Goal: Task Accomplishment & Management: Manage account settings

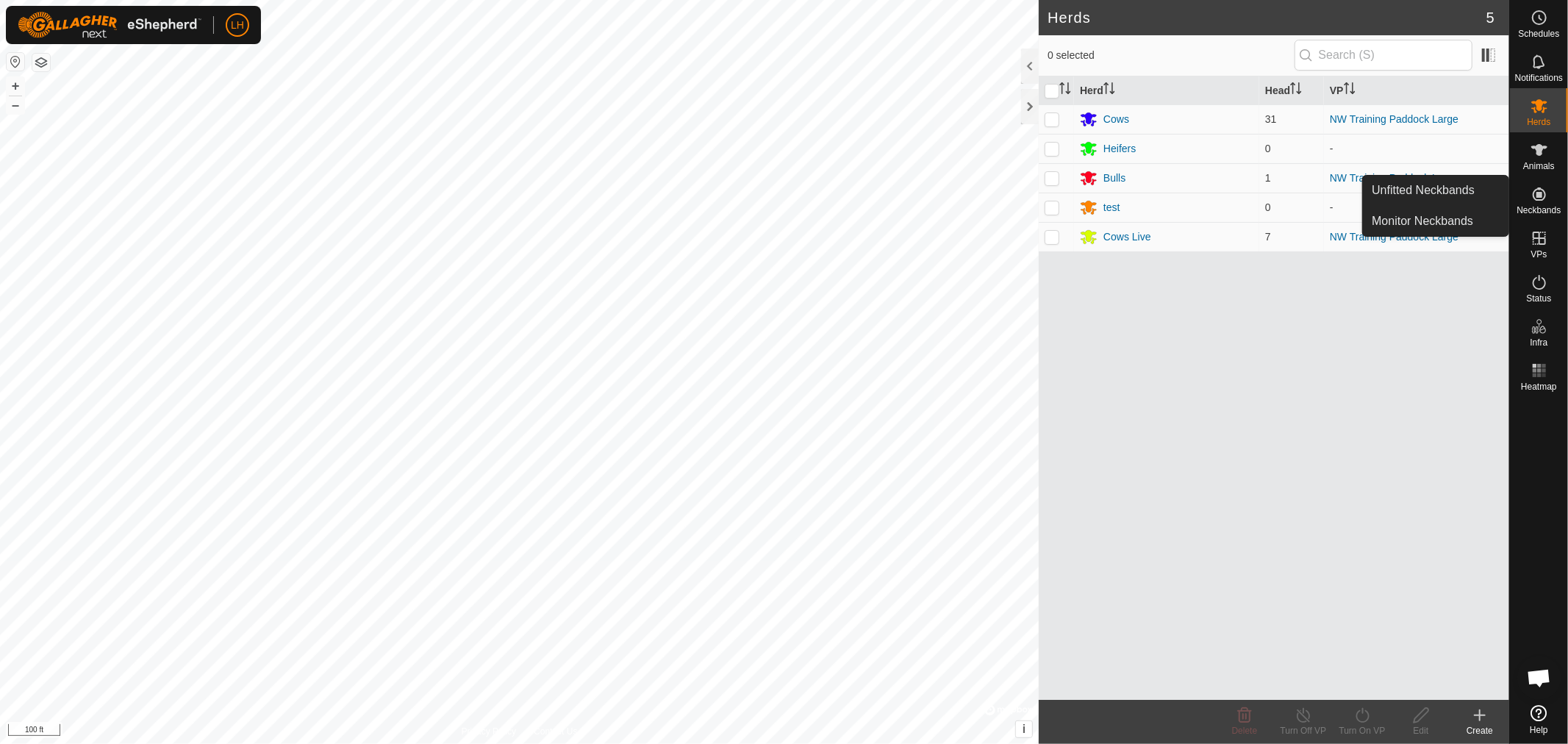
scroll to position [11222, 0]
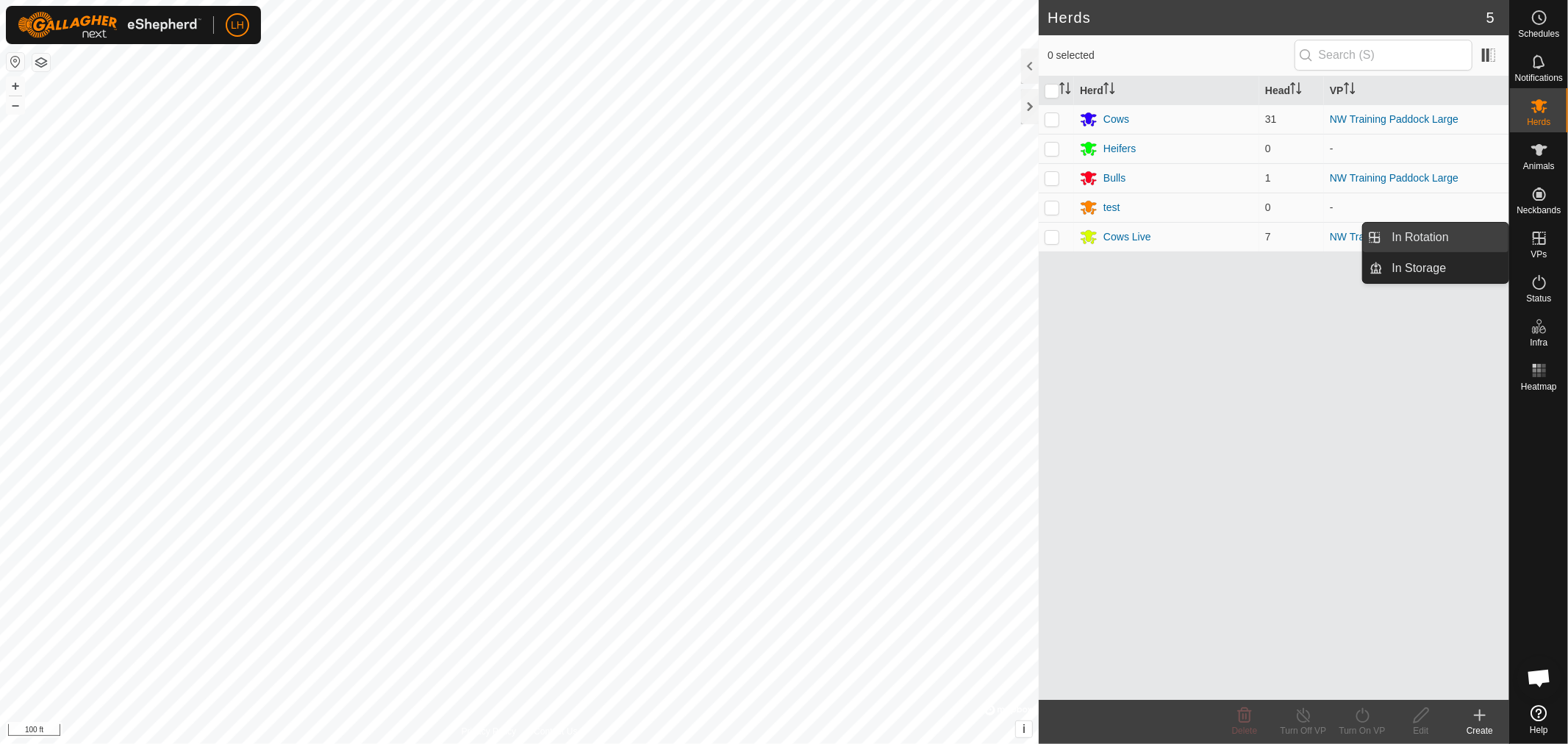
click at [1419, 243] on link "In Rotation" at bounding box center [1446, 237] width 125 height 30
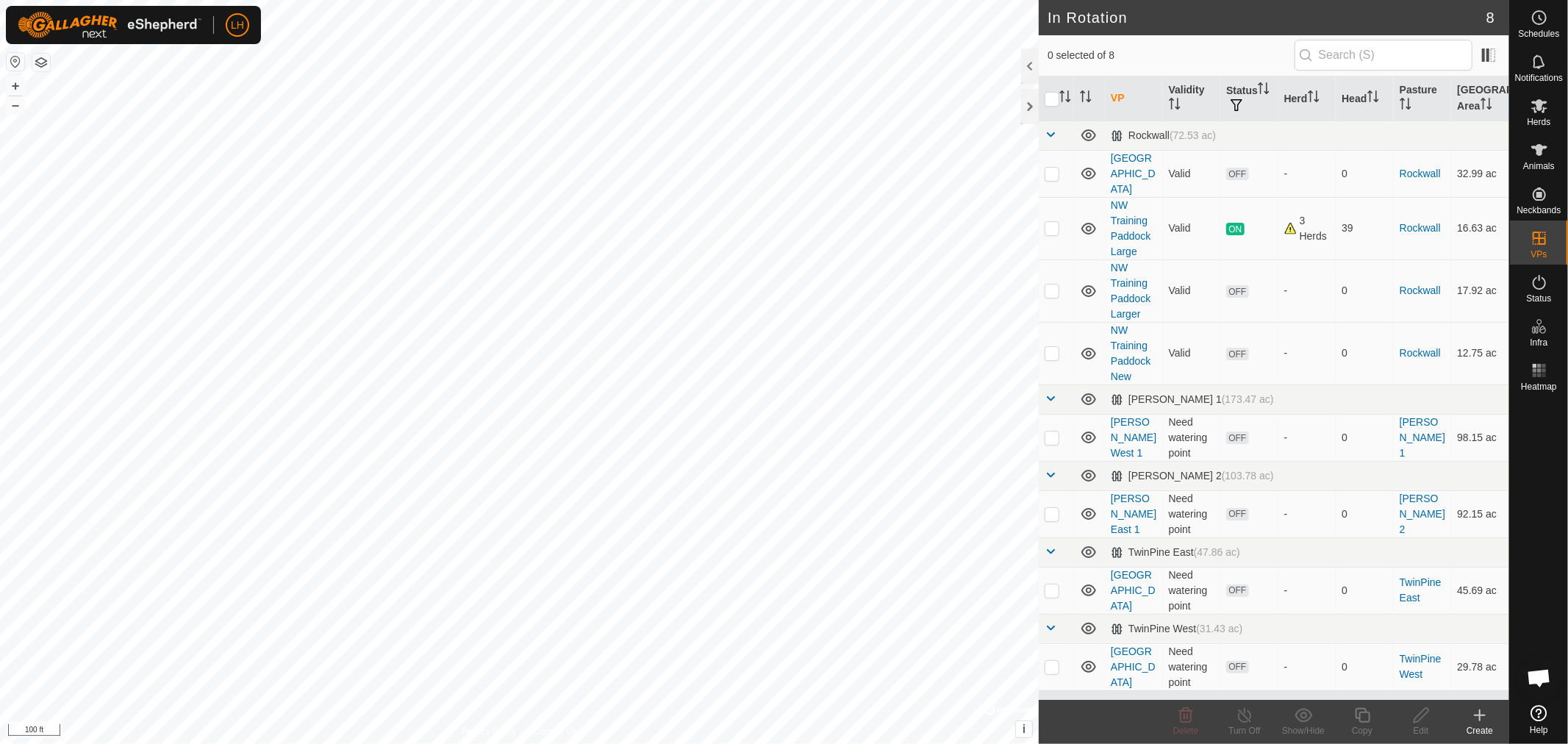
click at [1131, 281] on link "NW Training Paddock Larger" at bounding box center [1131, 290] width 40 height 58
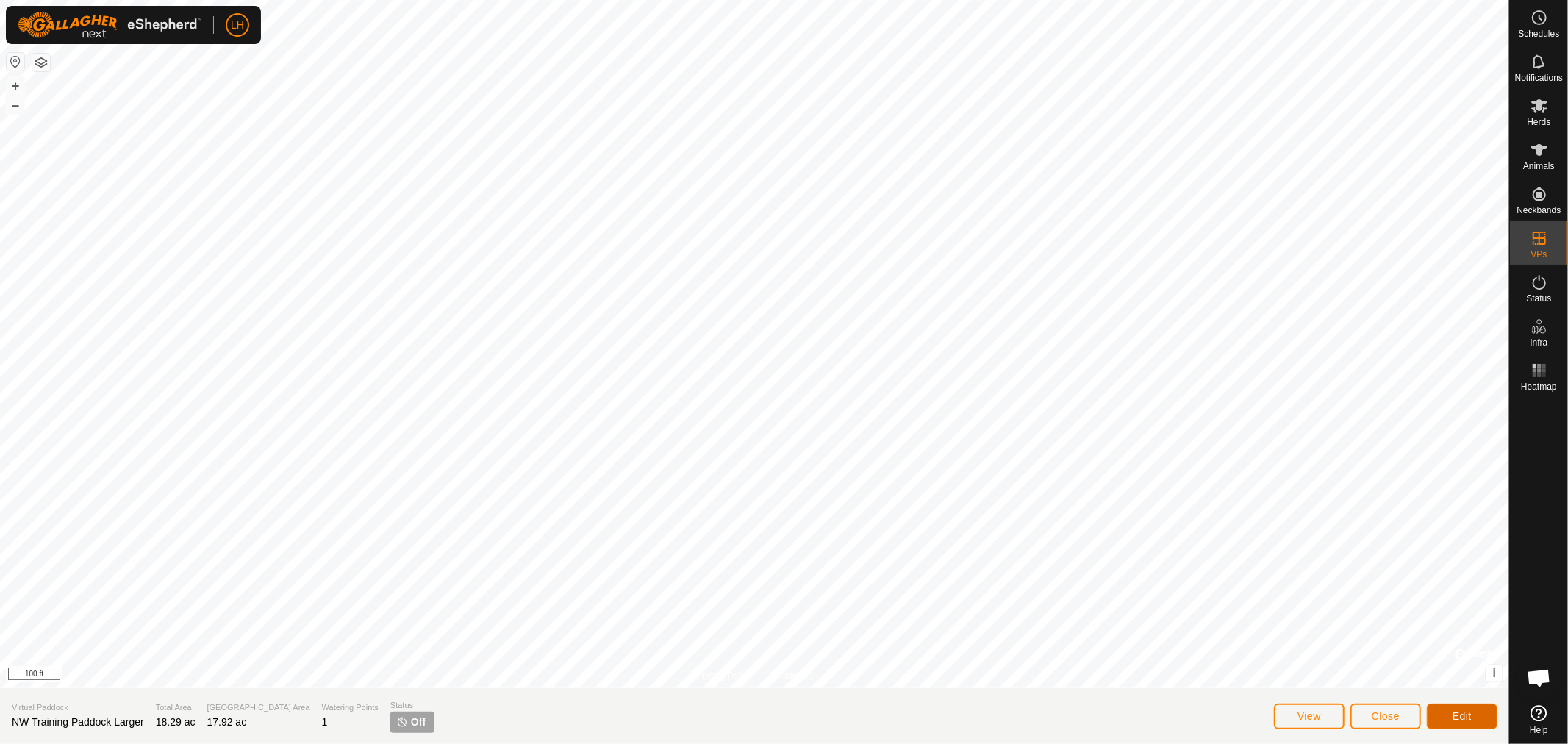
click at [1462, 718] on span "Edit" at bounding box center [1463, 716] width 19 height 12
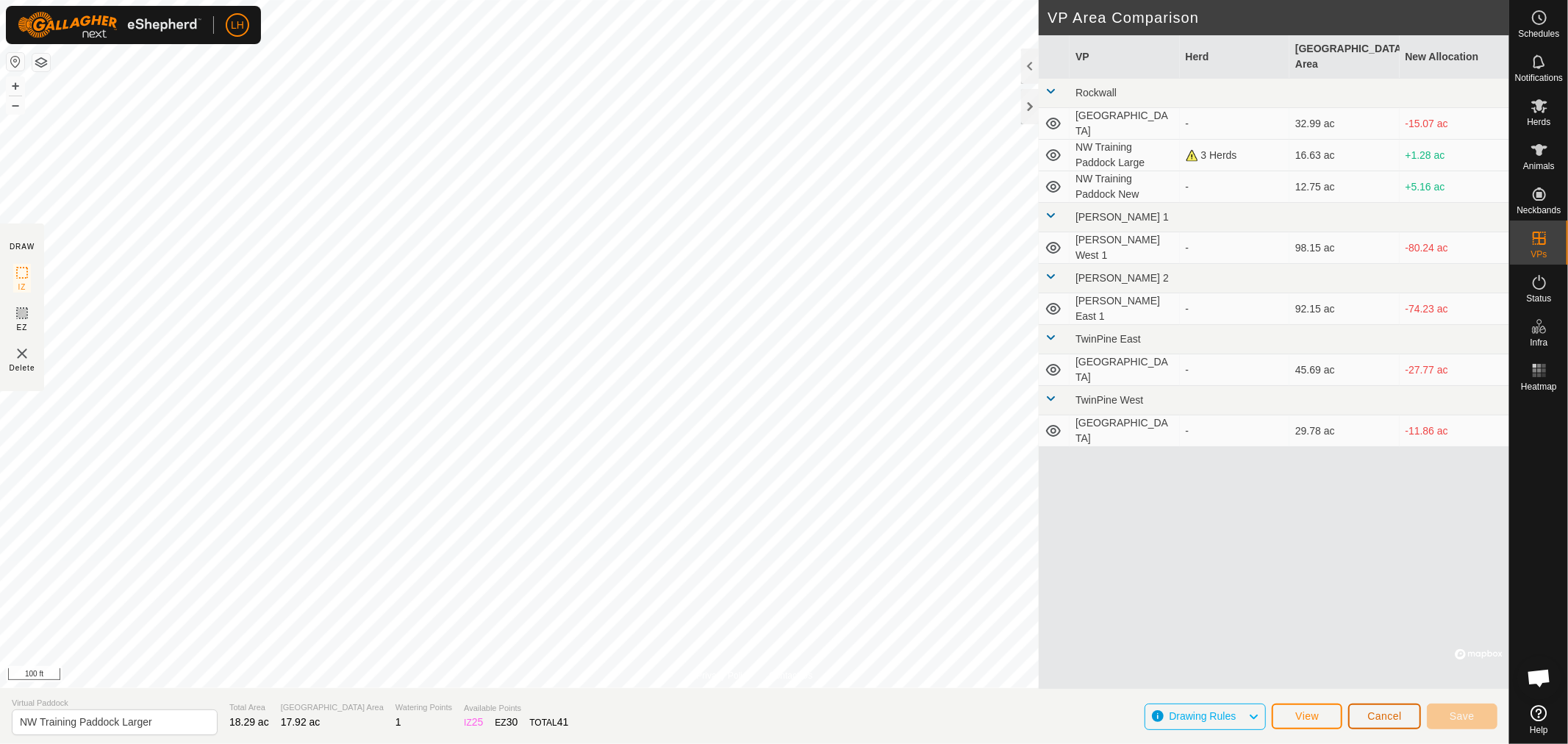
click at [1371, 710] on span "Cancel" at bounding box center [1384, 716] width 34 height 12
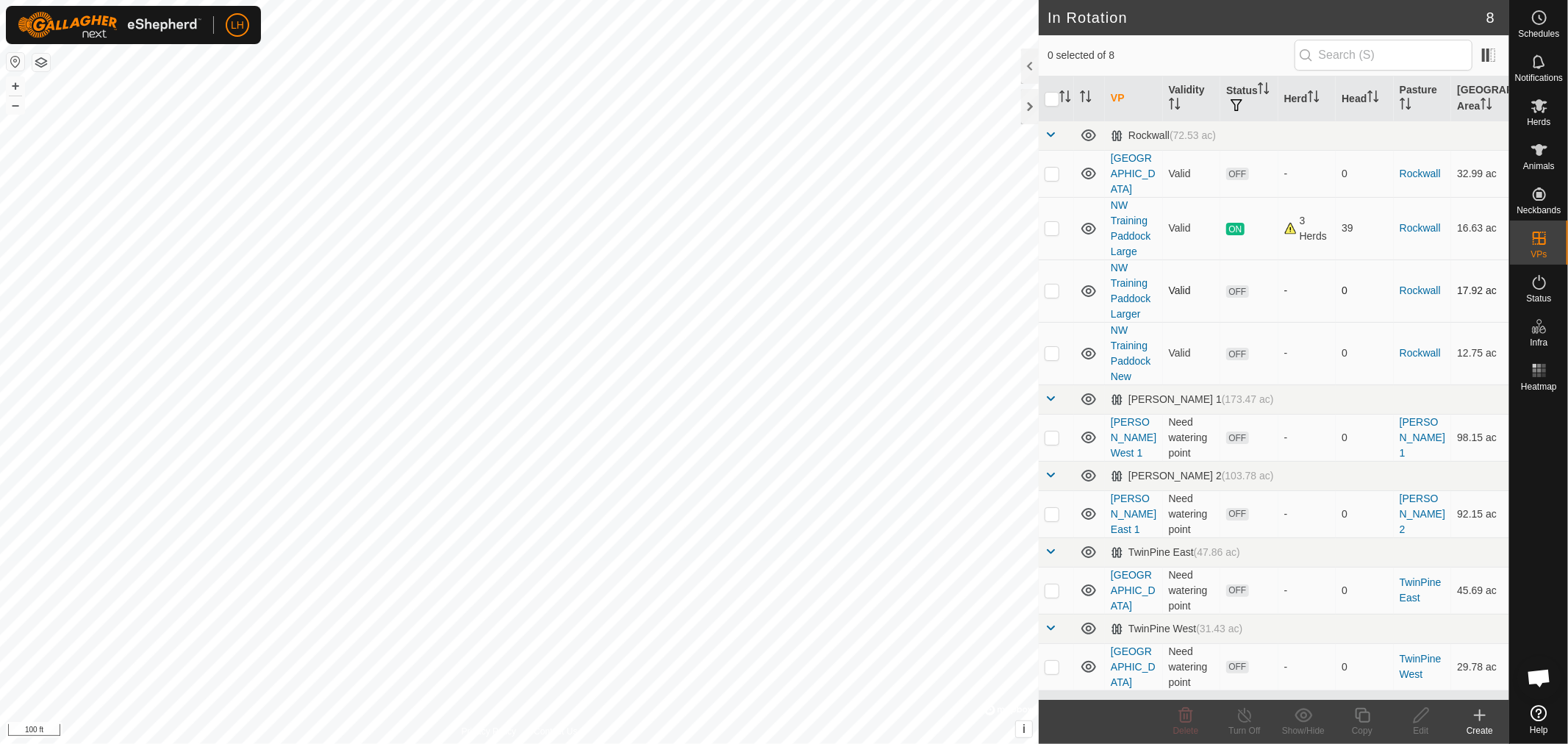
click at [1049, 284] on p-checkbox at bounding box center [1052, 290] width 14 height 12
click at [1187, 722] on icon at bounding box center [1186, 715] width 18 height 18
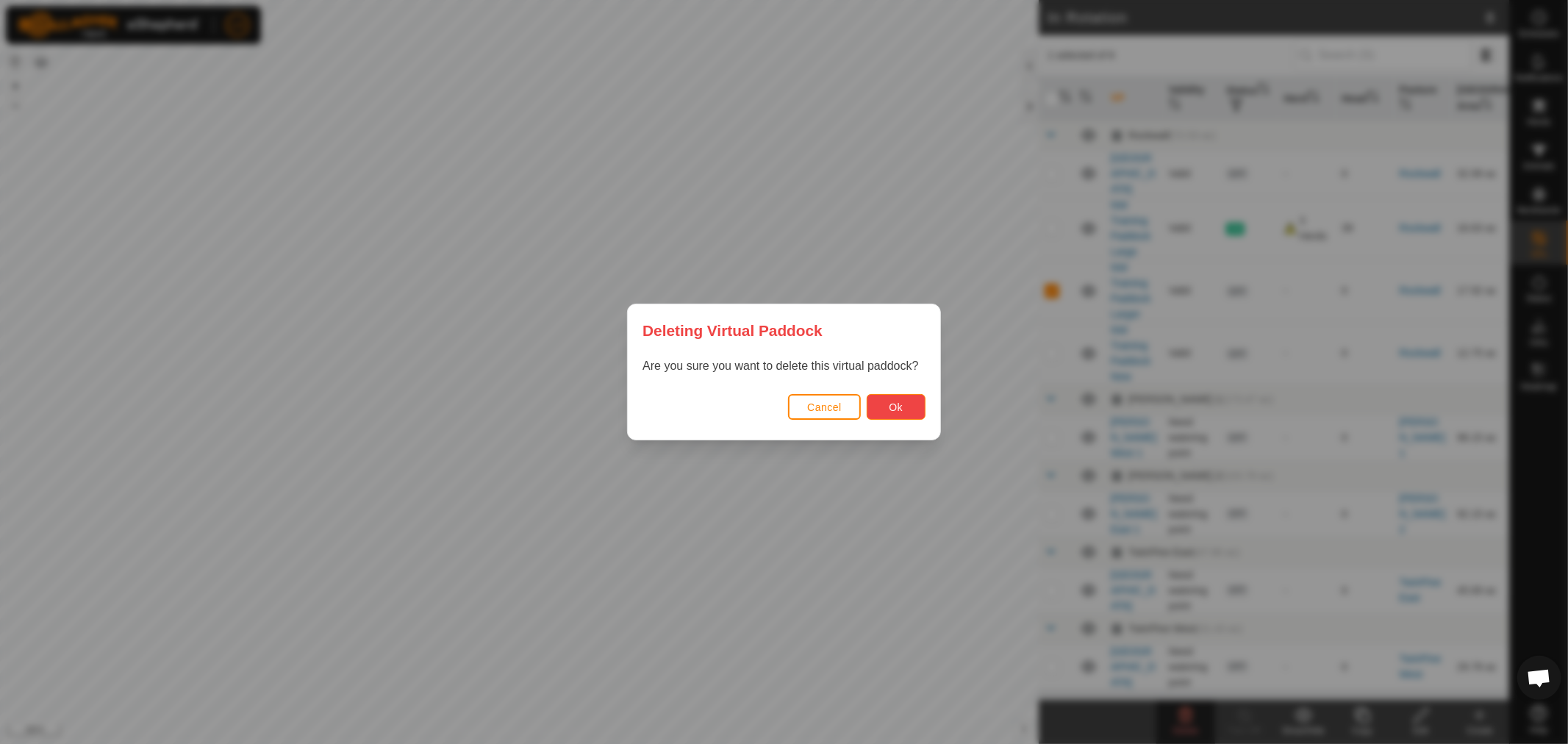
click at [893, 409] on span "Ok" at bounding box center [895, 407] width 14 height 12
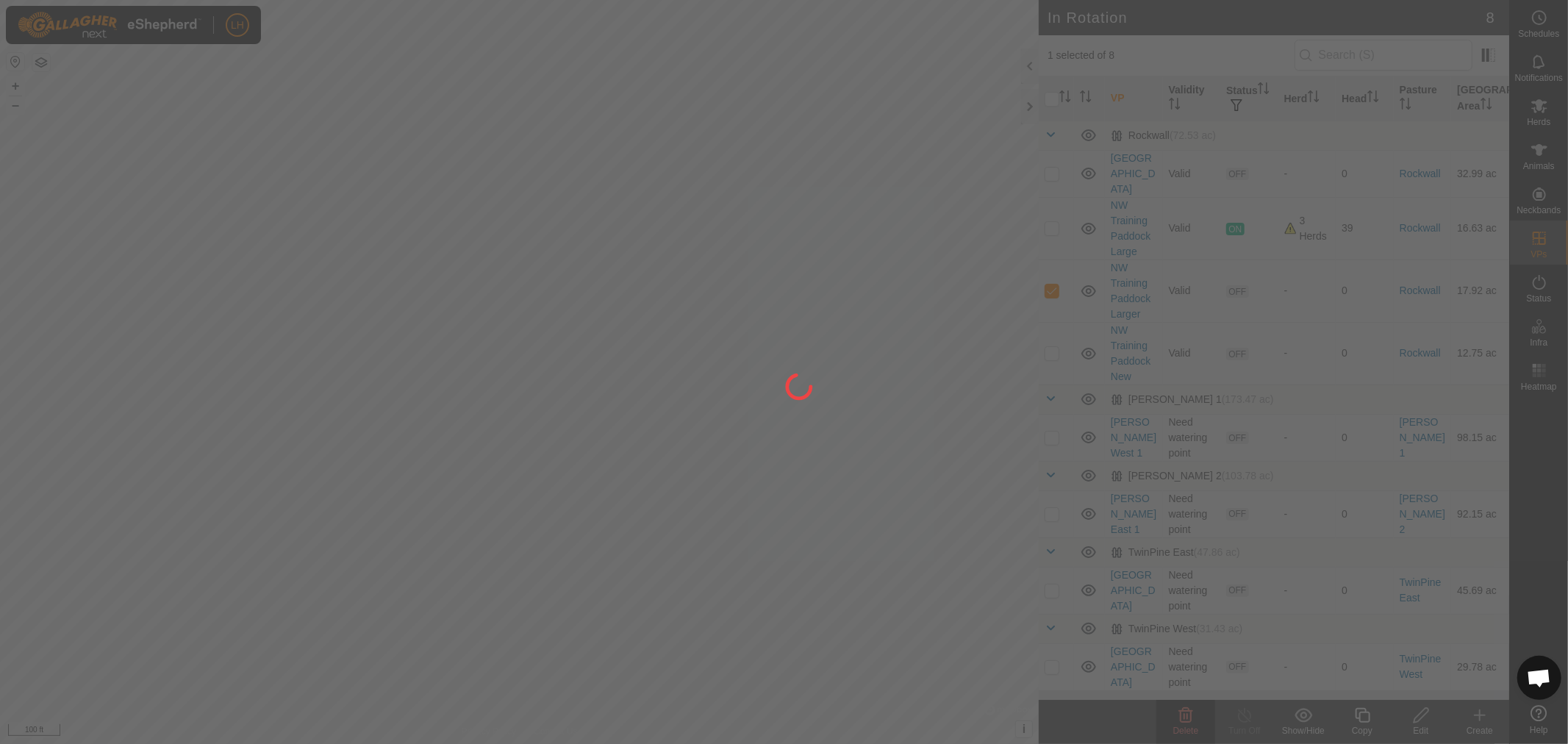
checkbox input "false"
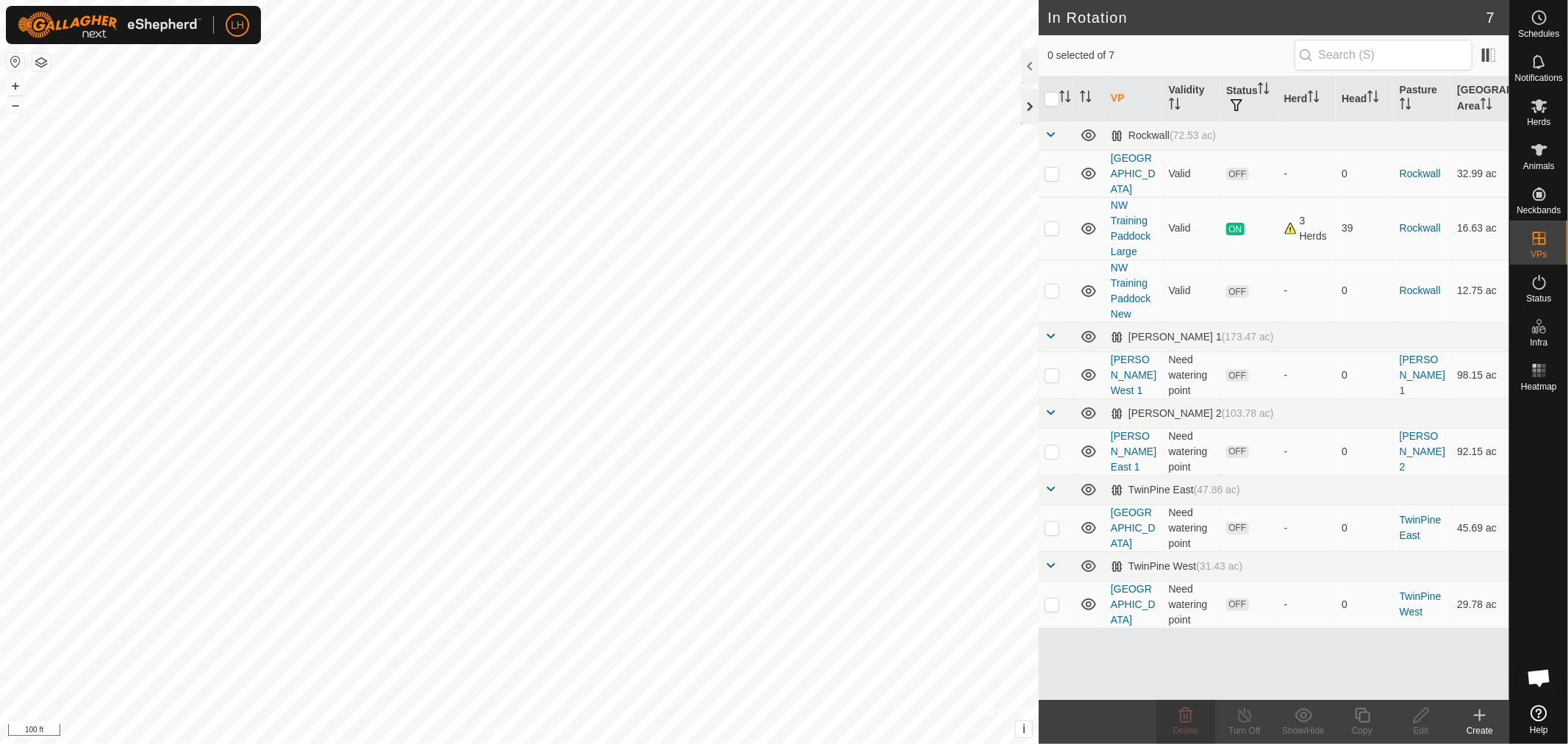
click at [1033, 106] on div at bounding box center [1030, 106] width 18 height 35
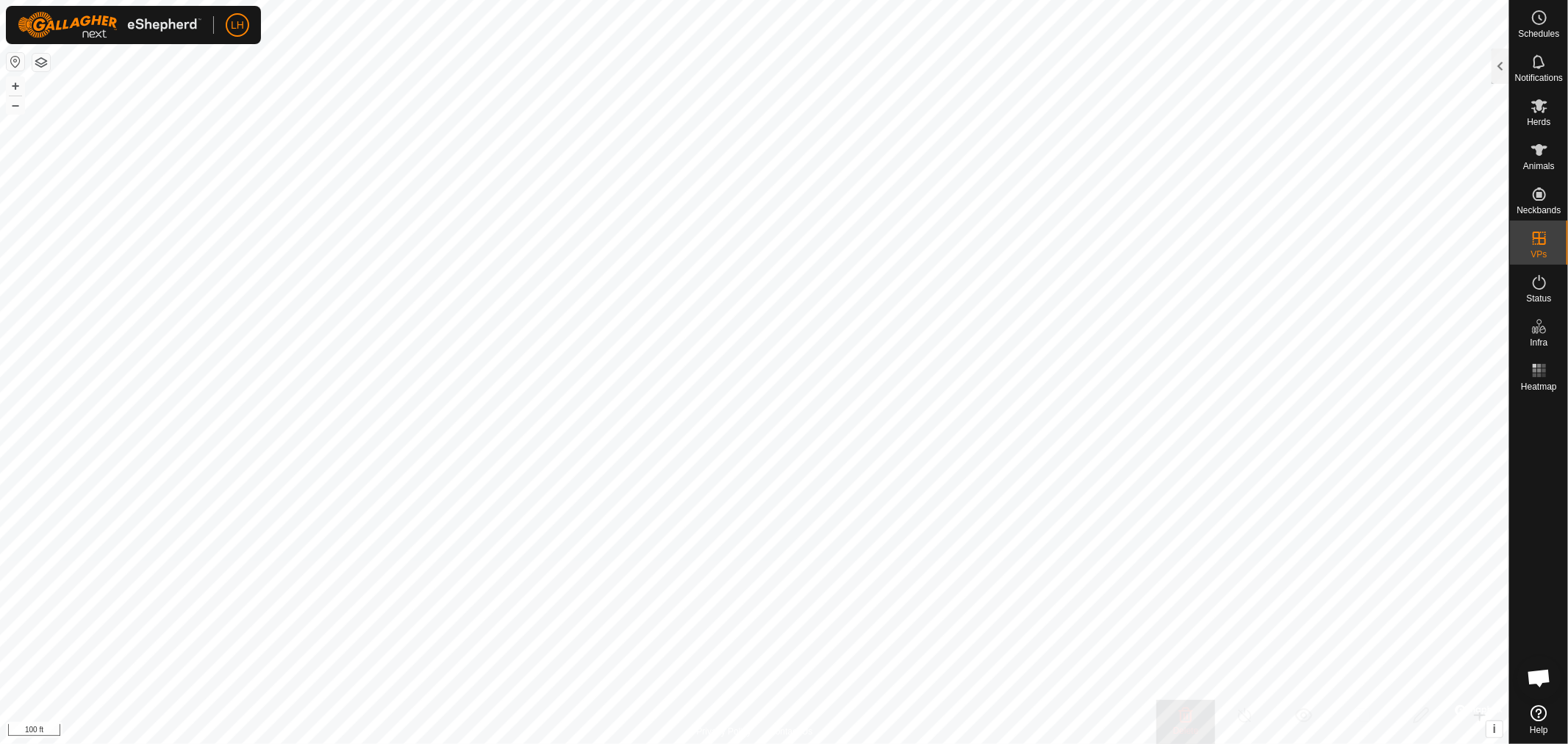
click at [1529, 674] on span "Open chat" at bounding box center [1538, 679] width 24 height 21
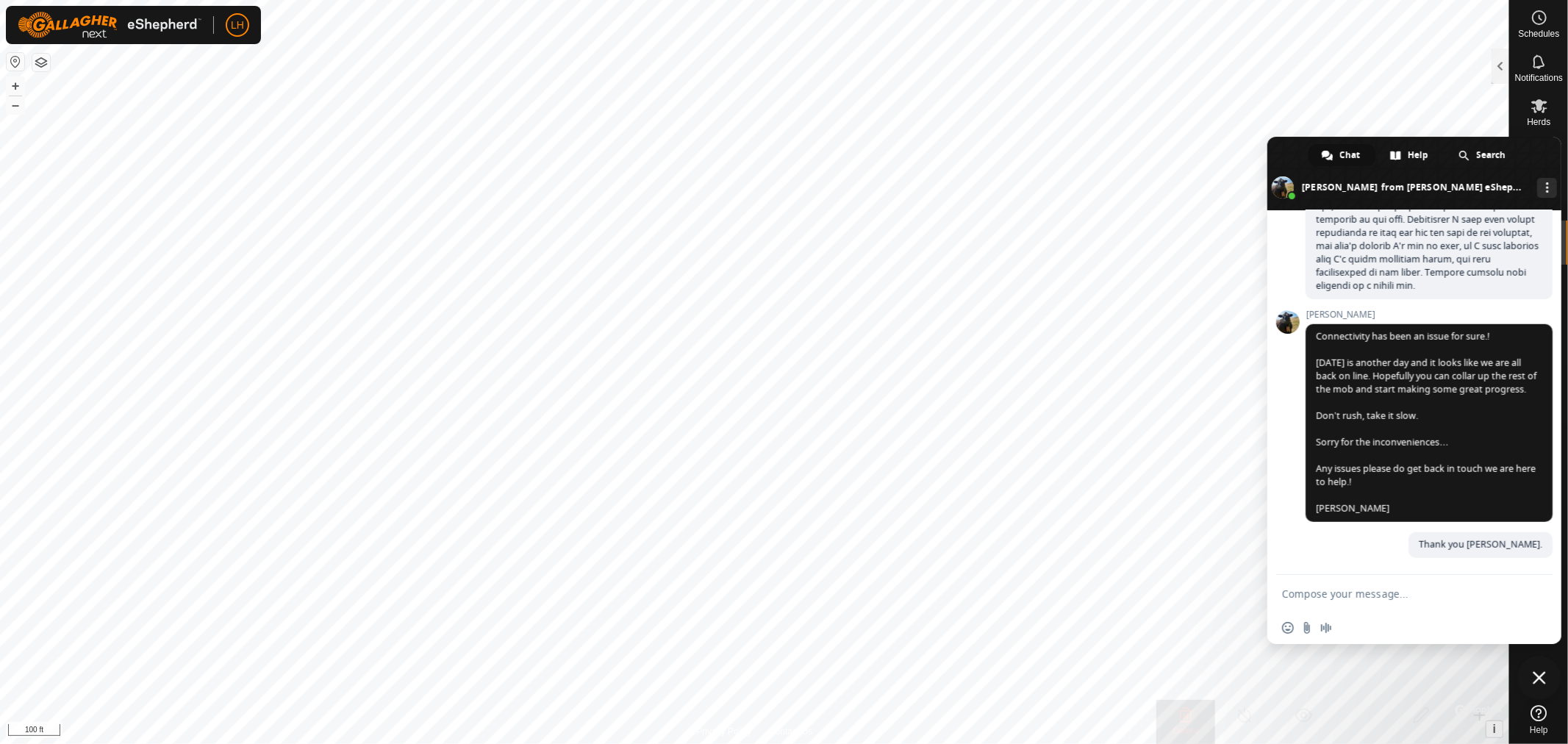
scroll to position [11222, 0]
click at [1538, 678] on span "Close chat" at bounding box center [1539, 678] width 14 height 14
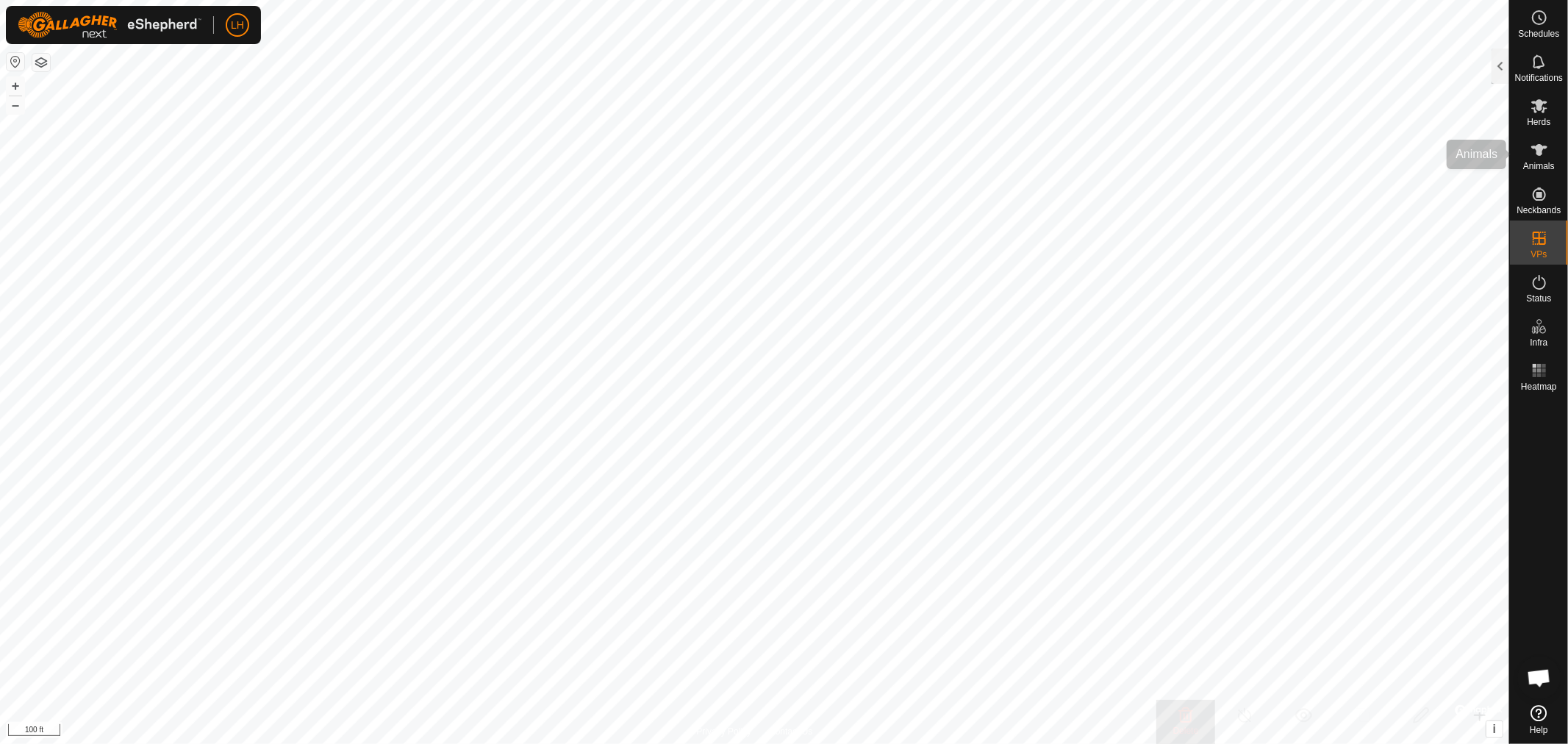
click at [1538, 151] on icon at bounding box center [1539, 149] width 16 height 12
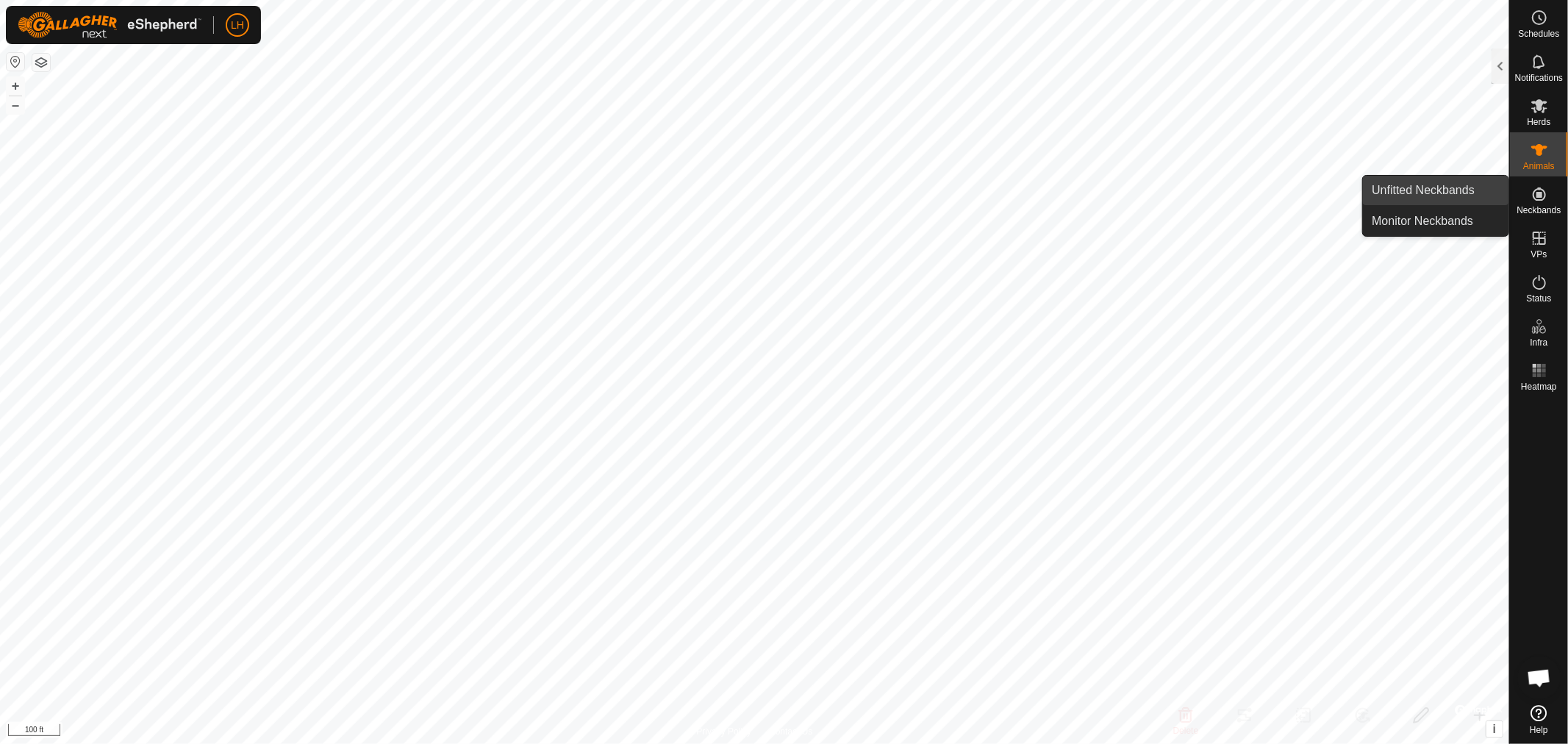
click at [1458, 189] on link "Unfitted Neckbands" at bounding box center [1435, 190] width 145 height 30
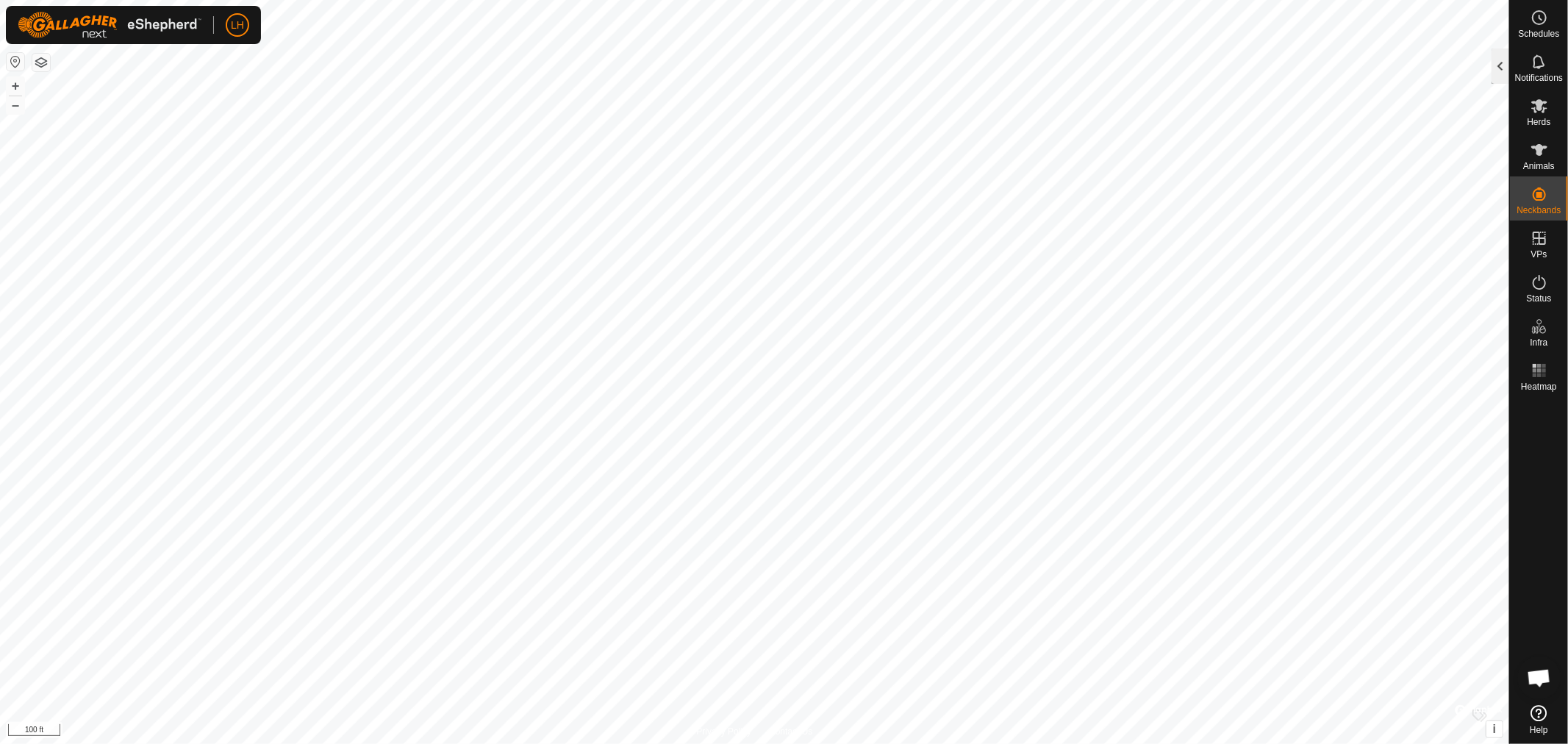
click at [1502, 70] on div at bounding box center [1500, 66] width 18 height 35
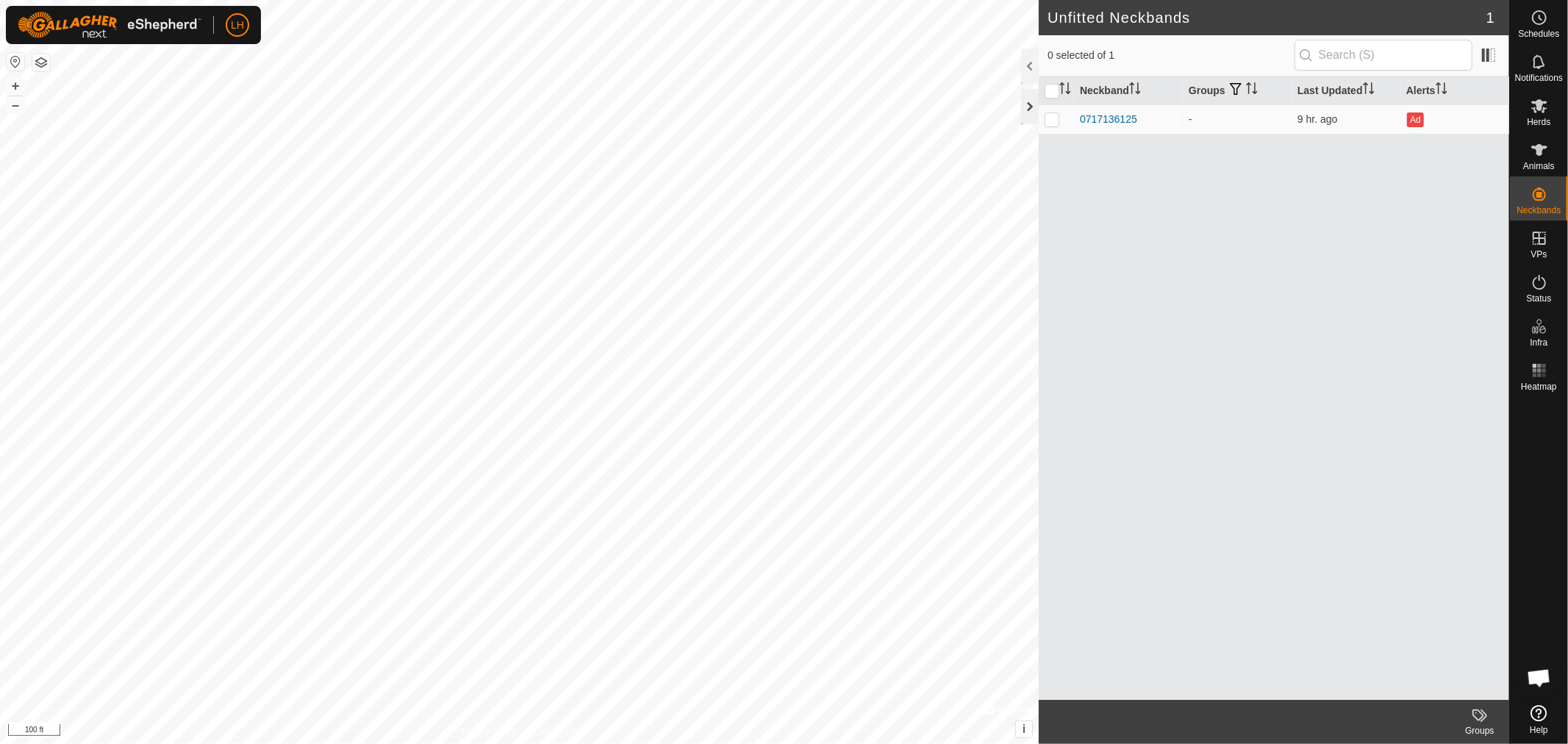
click at [1031, 111] on div at bounding box center [1030, 106] width 18 height 35
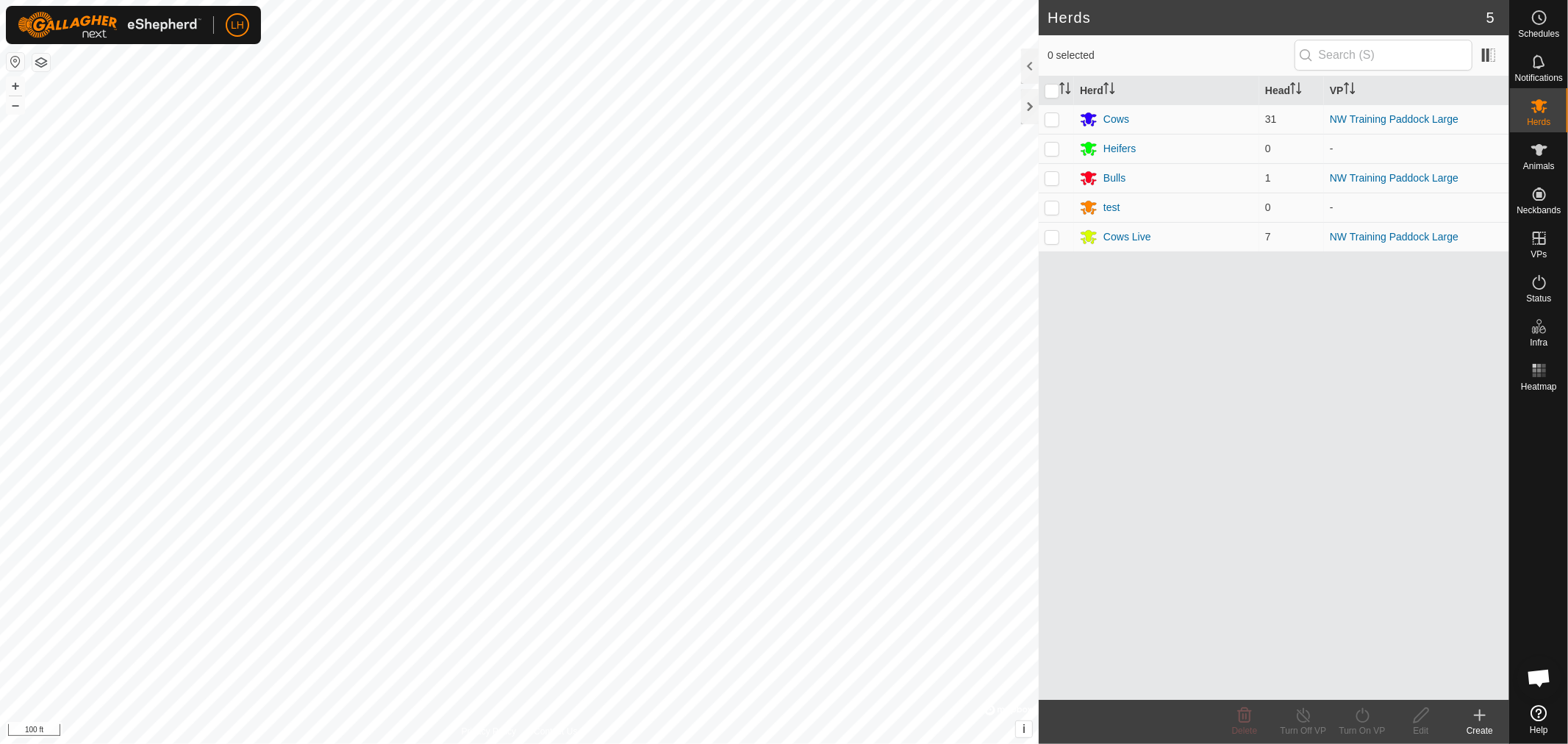
scroll to position [11222, 0]
click at [1546, 165] on span "Animals" at bounding box center [1539, 165] width 32 height 9
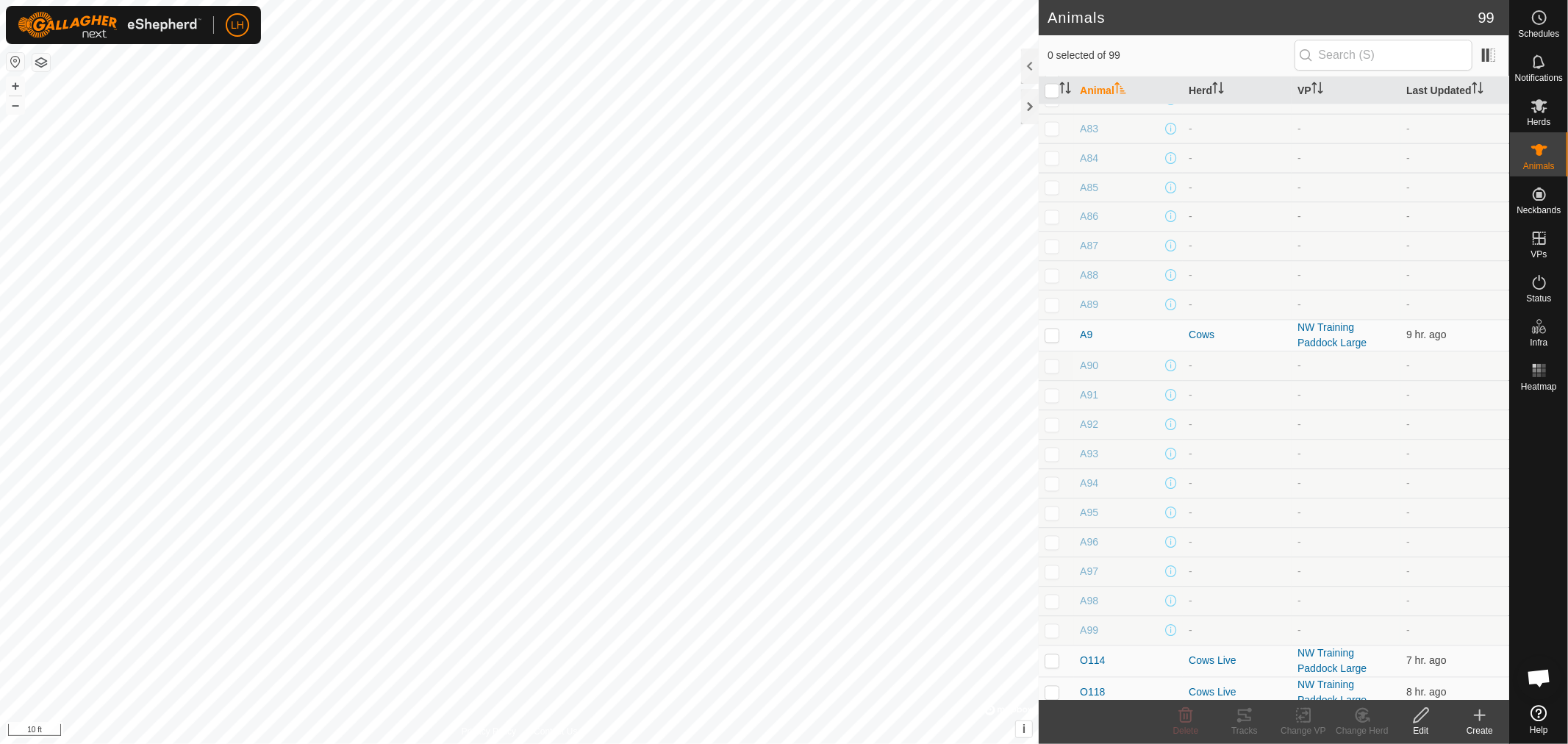
scroll to position [2405, 0]
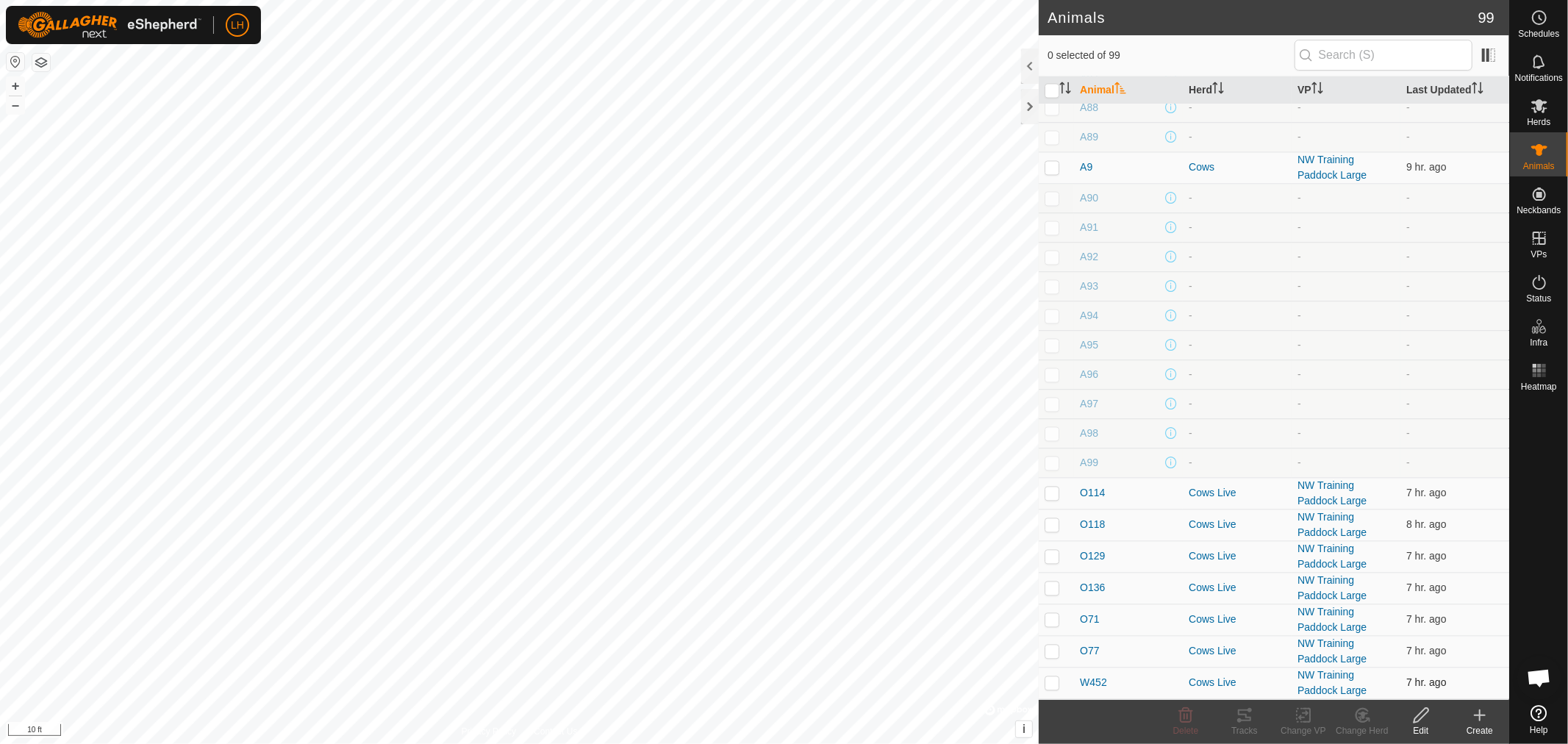
click at [1053, 687] on p-checkbox at bounding box center [1052, 682] width 14 height 12
click at [1049, 683] on p-checkbox at bounding box center [1052, 682] width 14 height 12
checkbox input "false"
